Goal: Transaction & Acquisition: Purchase product/service

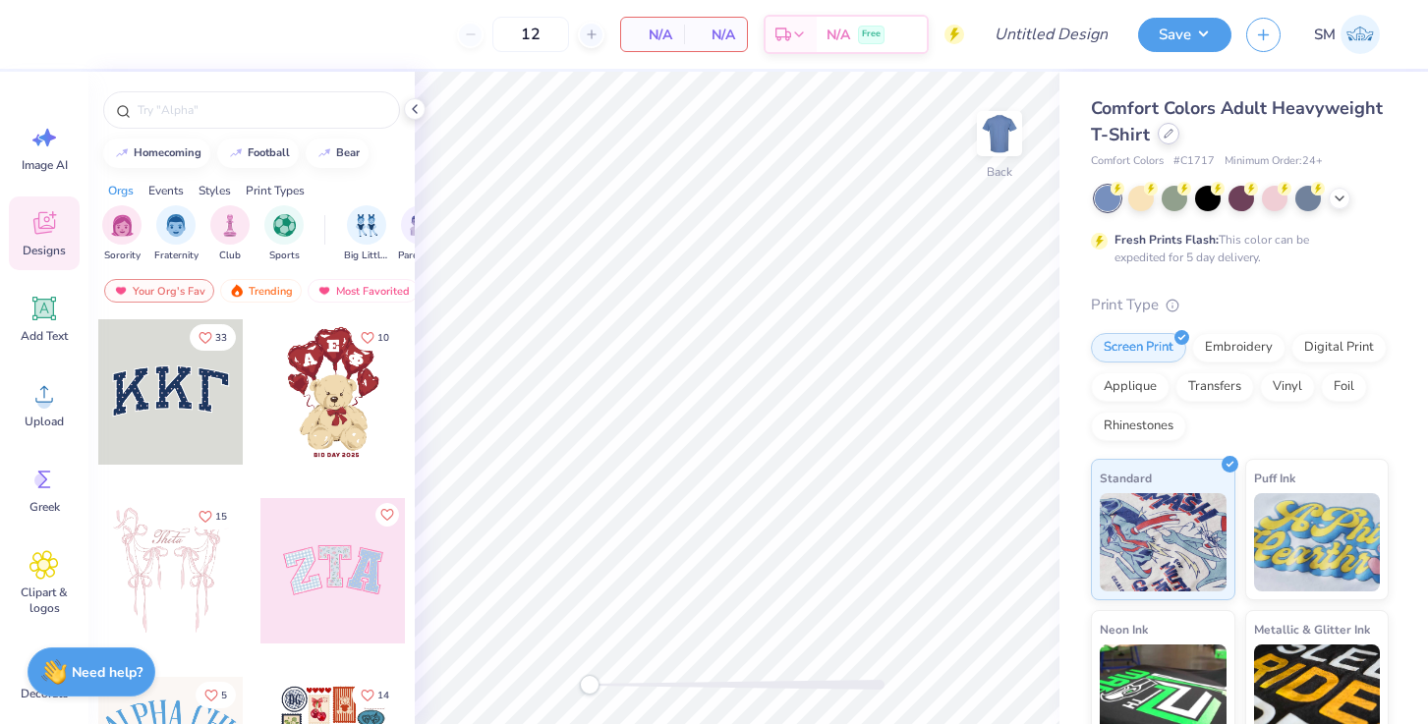
click at [1175, 130] on div at bounding box center [1169, 134] width 22 height 22
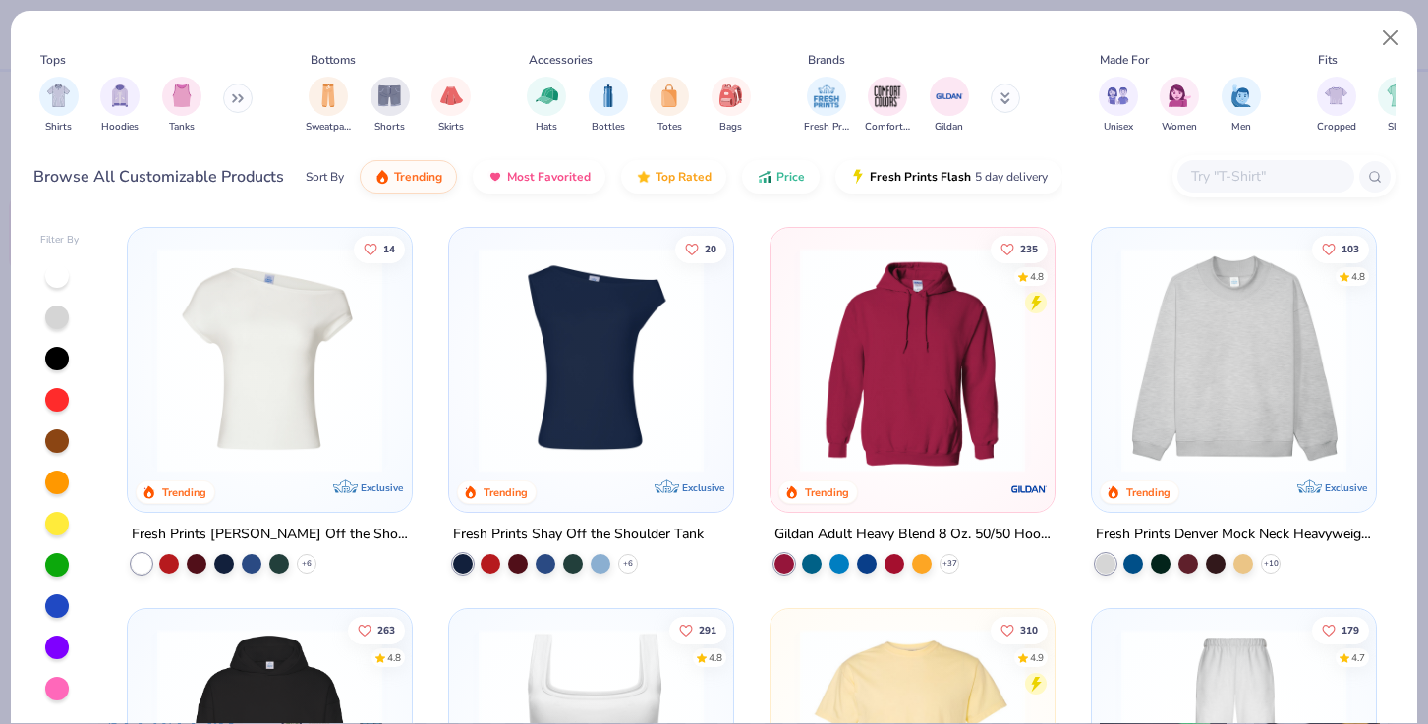
click at [1285, 175] on input "text" at bounding box center [1264, 176] width 151 height 23
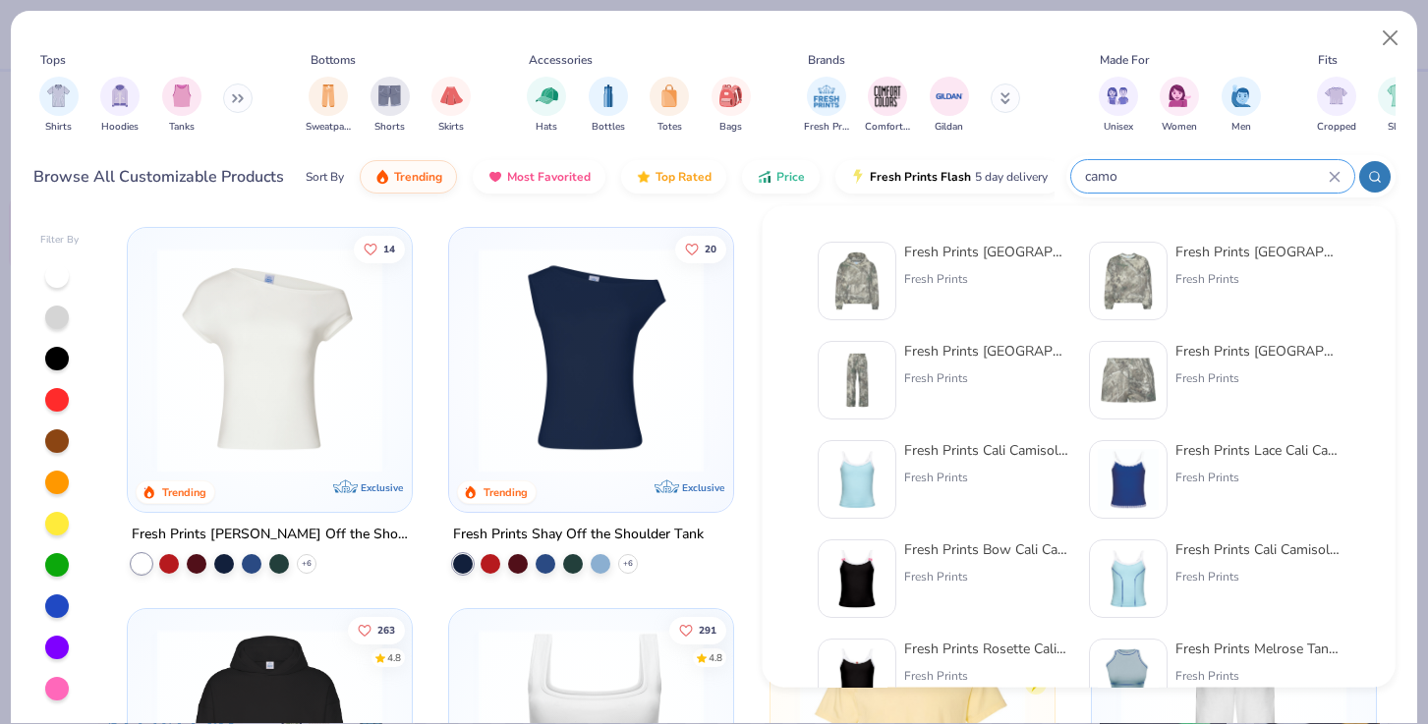
type input "camo"
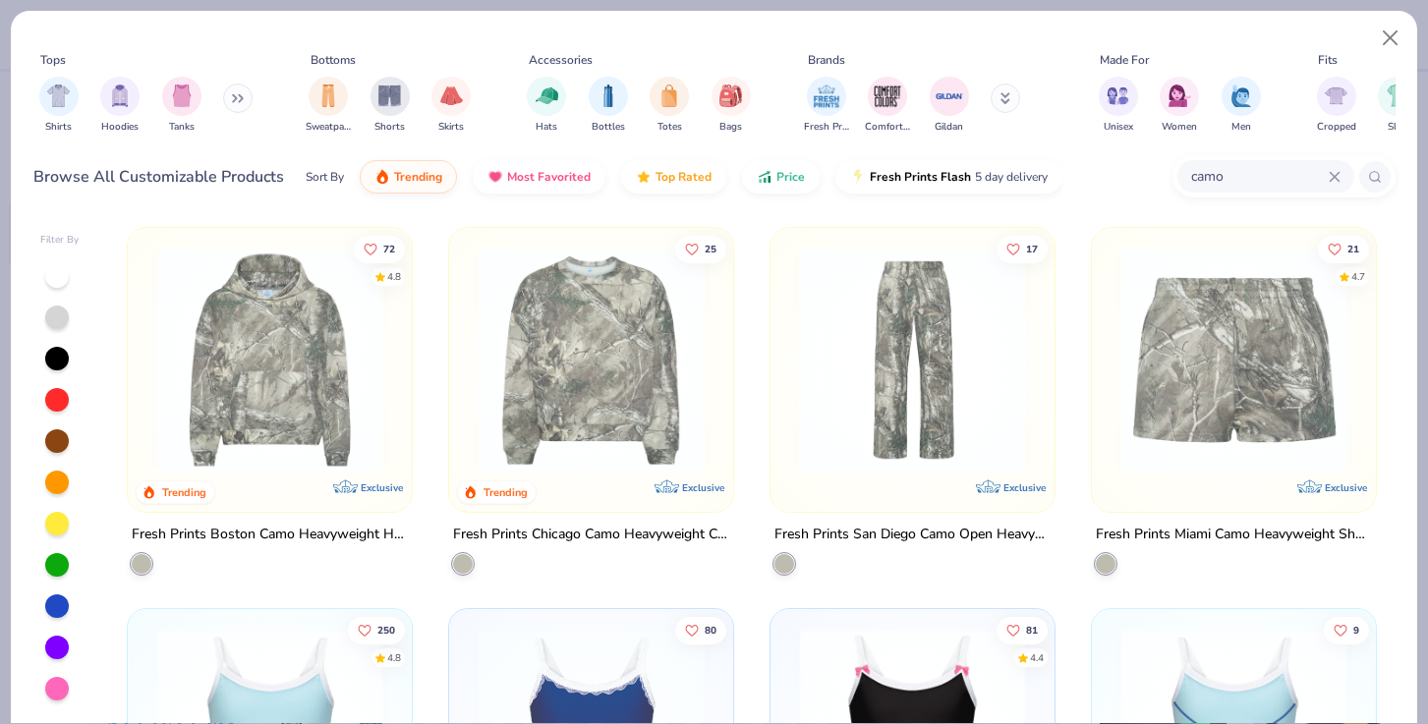
click at [368, 410] on img at bounding box center [269, 360] width 245 height 225
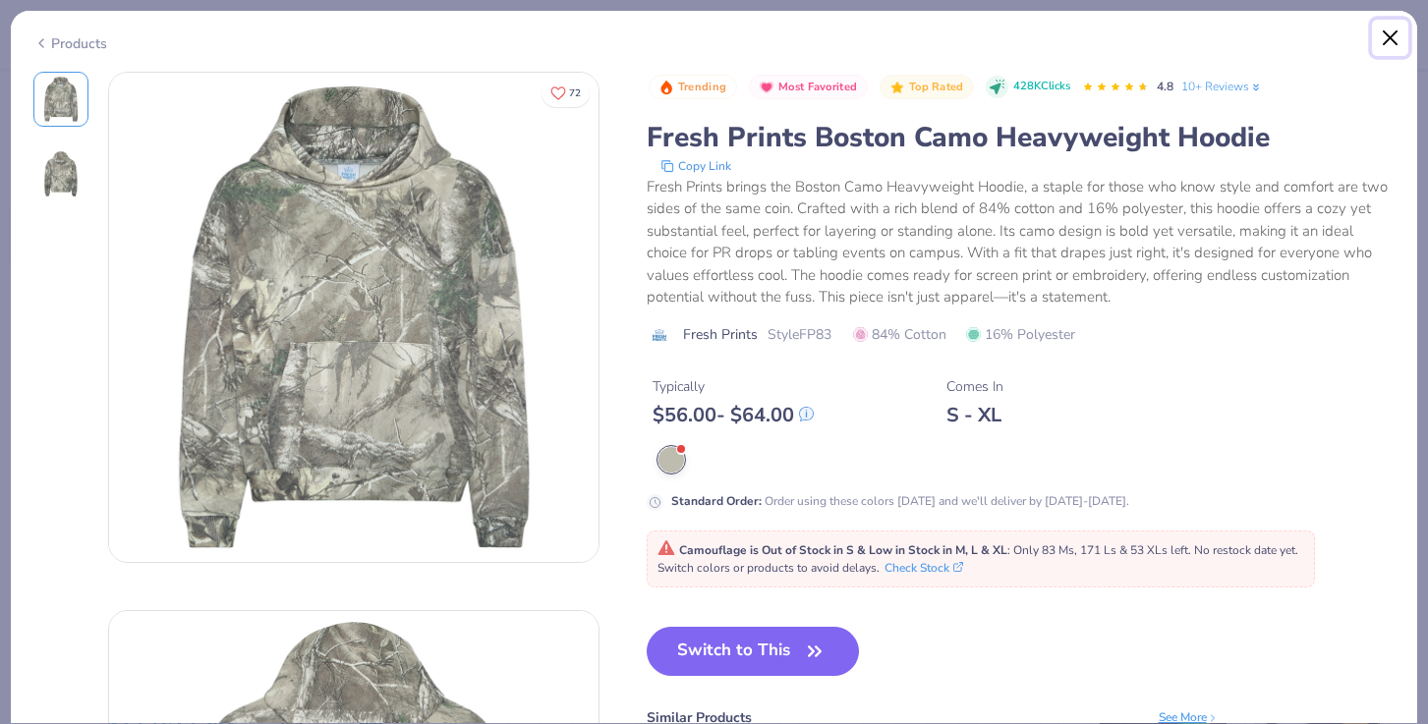
click at [1385, 41] on button "Close" at bounding box center [1390, 38] width 37 height 37
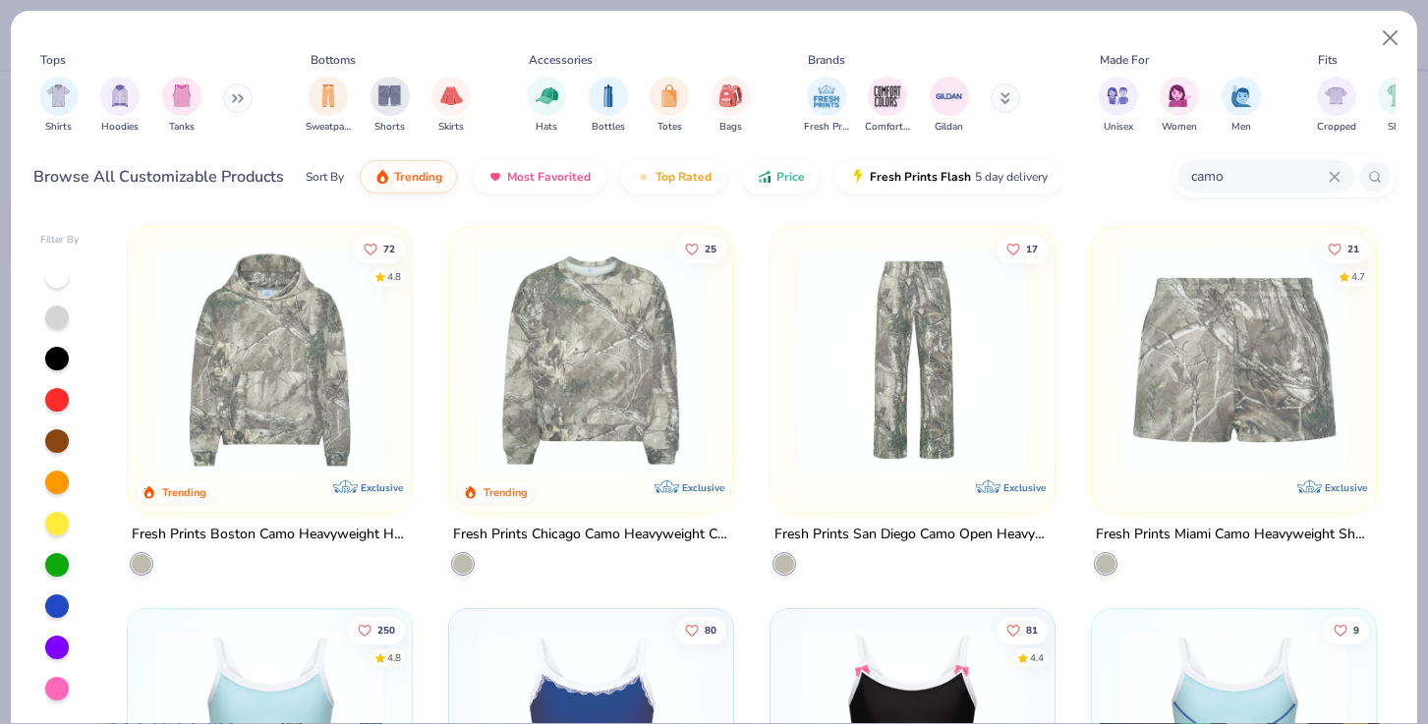
click at [572, 380] on img at bounding box center [591, 360] width 245 height 225
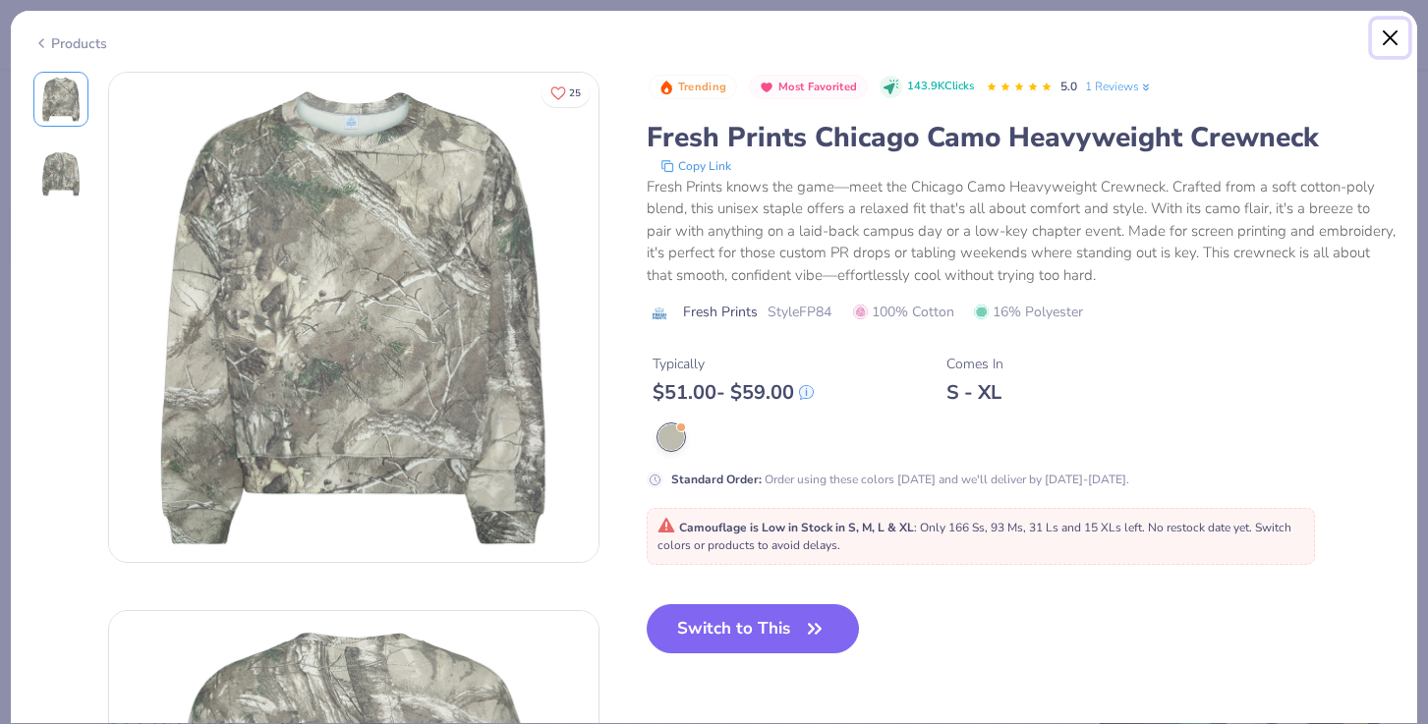
click at [1396, 29] on button "Close" at bounding box center [1390, 38] width 37 height 37
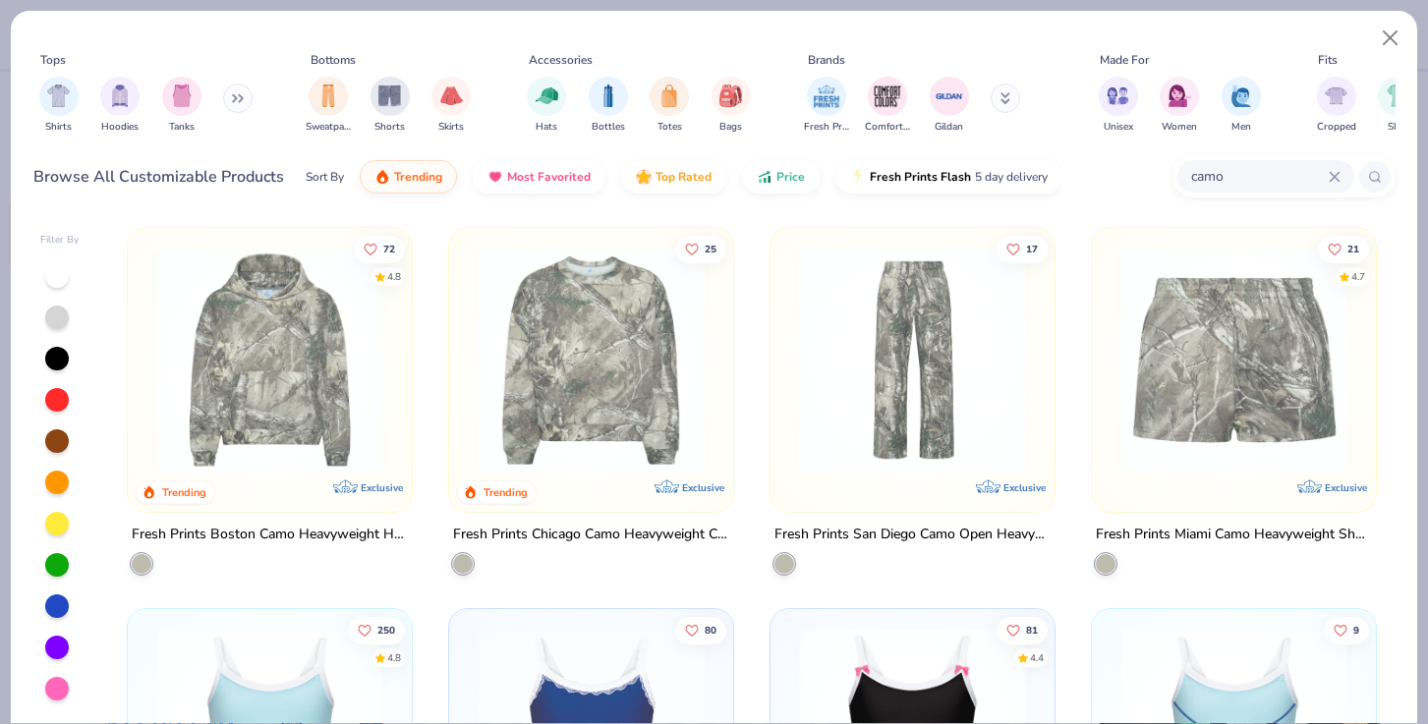
click at [1220, 460] on img at bounding box center [1234, 360] width 245 height 225
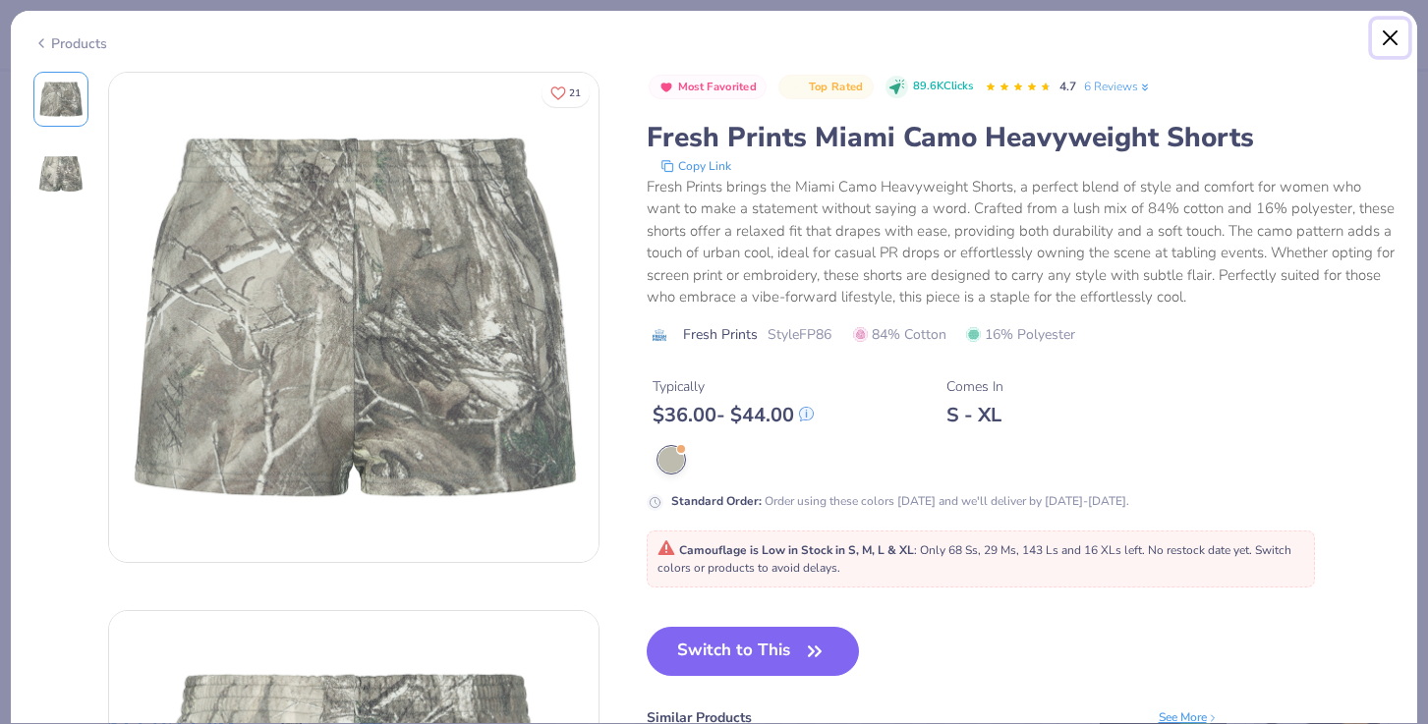
click at [1386, 37] on button "Close" at bounding box center [1390, 38] width 37 height 37
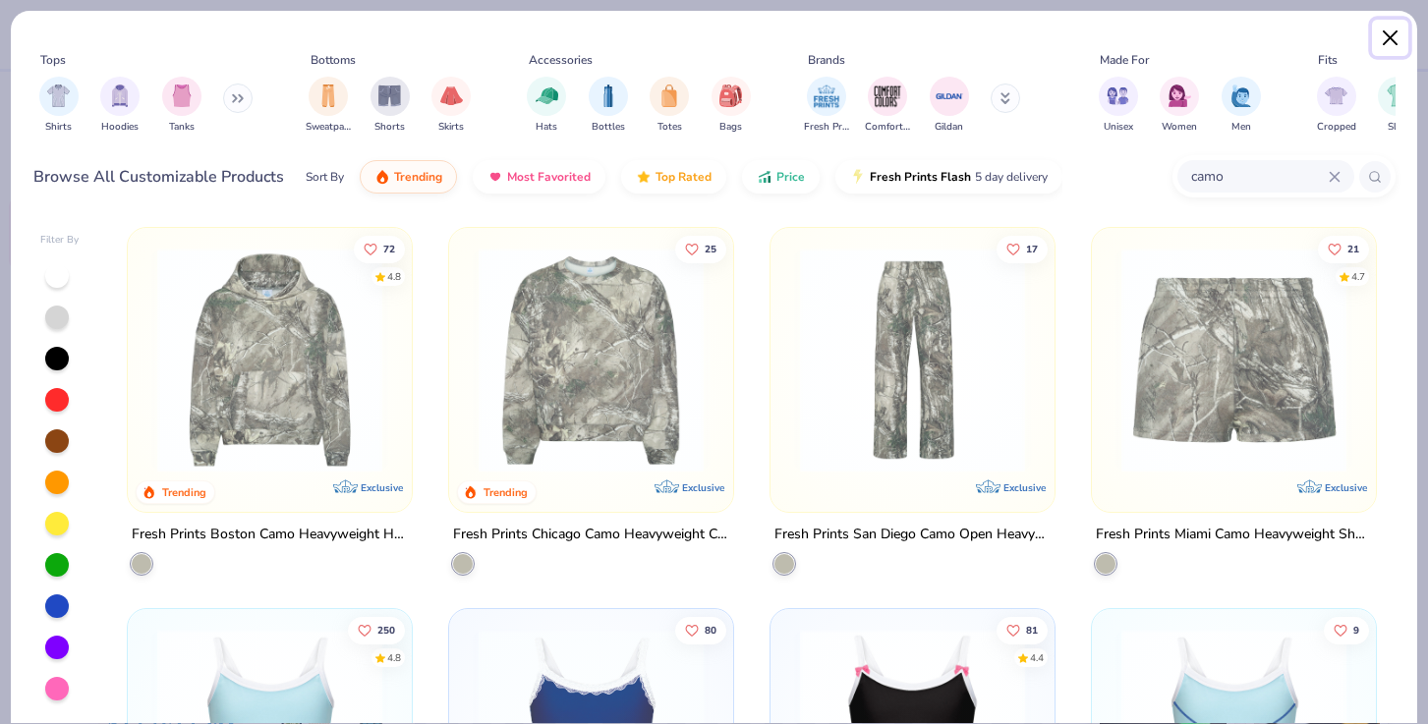
click at [1384, 29] on button "Close" at bounding box center [1390, 38] width 37 height 37
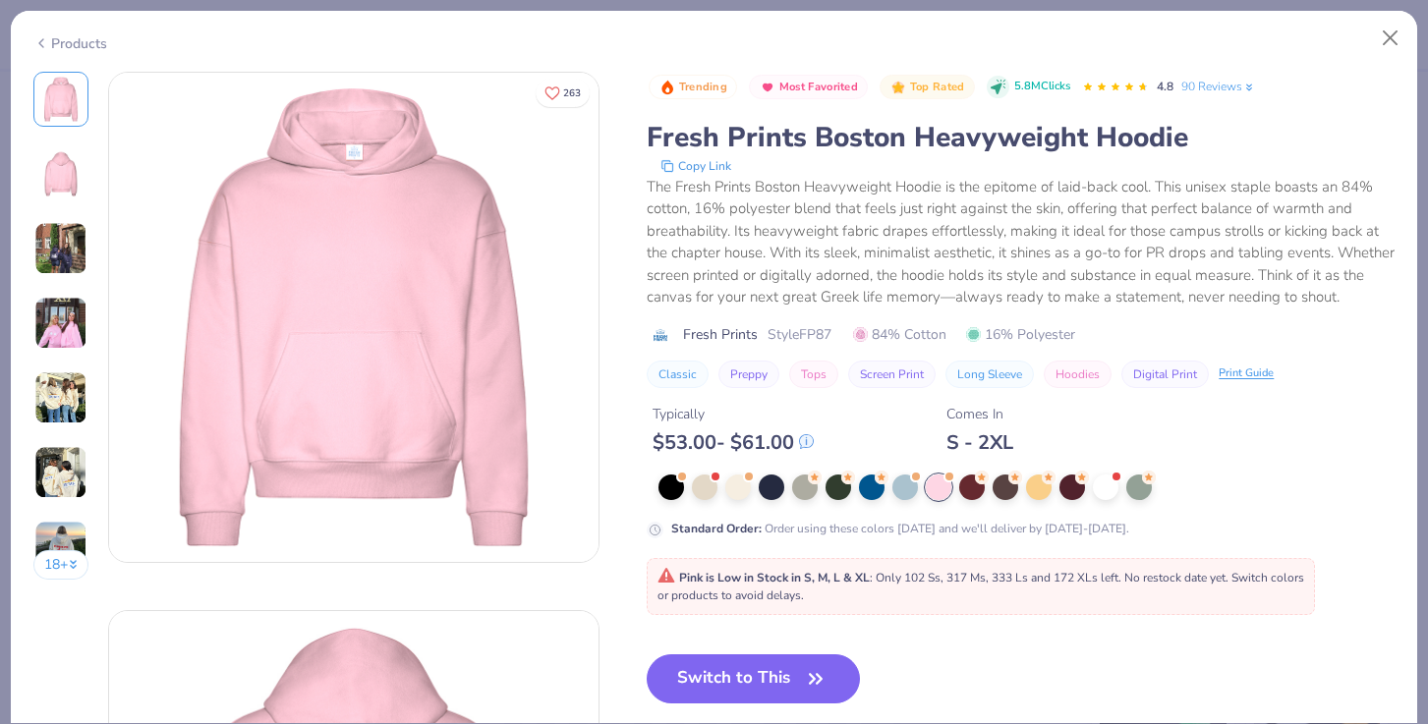
scroll to position [714, 0]
